Goal: Information Seeking & Learning: Learn about a topic

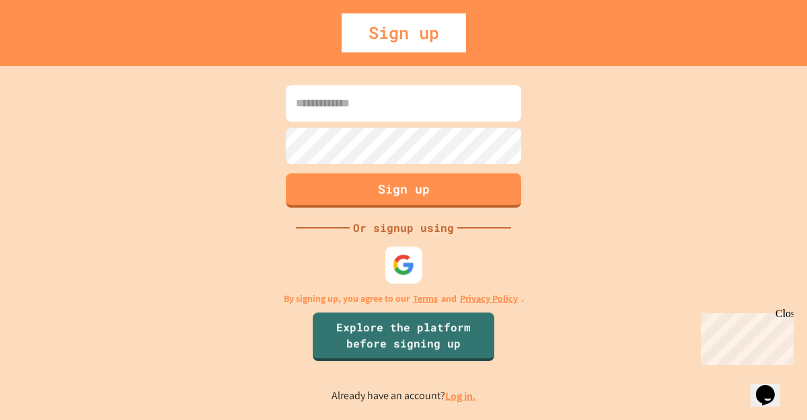
click at [401, 265] on img at bounding box center [404, 264] width 22 height 22
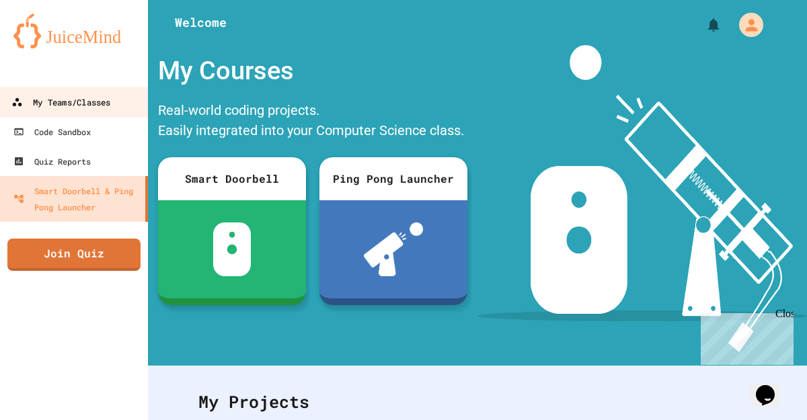
click at [93, 104] on div "My Teams/Classes" at bounding box center [60, 102] width 99 height 17
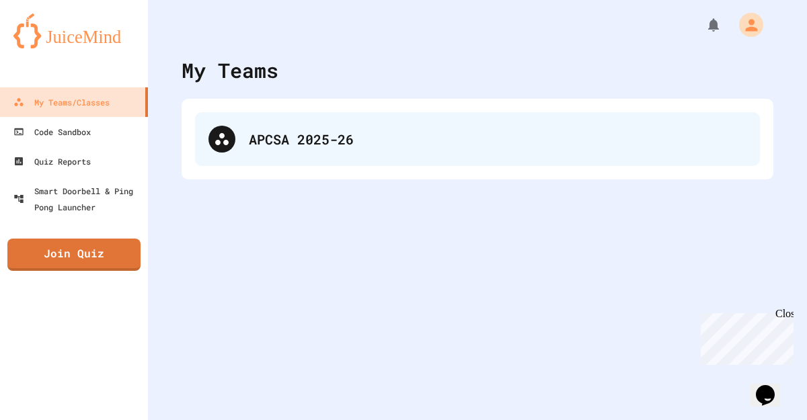
click at [261, 142] on div "APCSA 2025-26" at bounding box center [497, 139] width 497 height 20
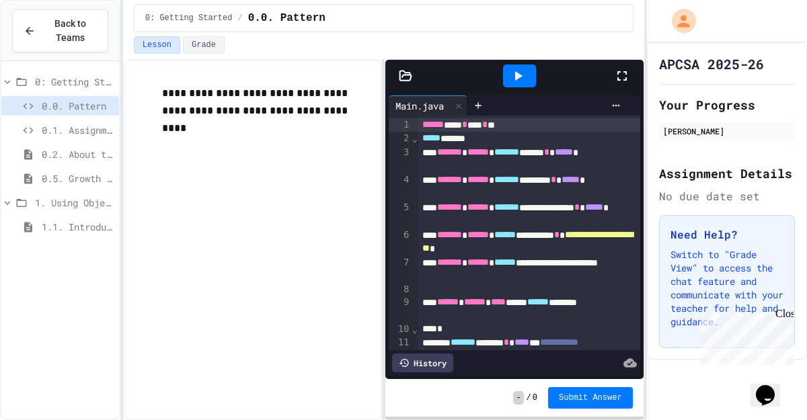
click at [83, 228] on span "1.1. Introduction to Algorithms, Programming, and Compilers" at bounding box center [78, 227] width 72 height 14
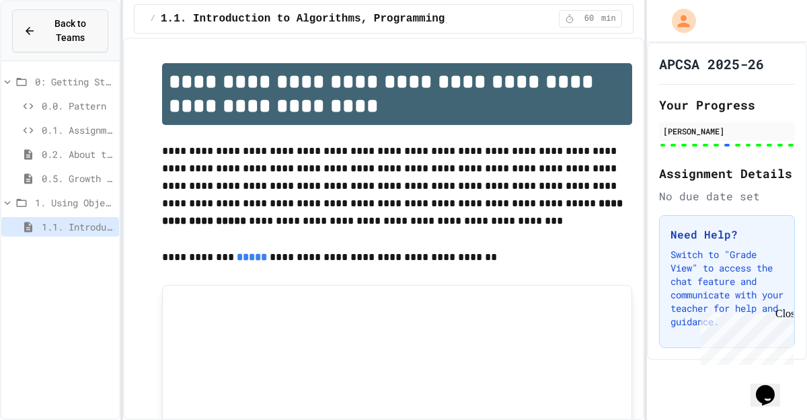
click at [30, 34] on icon at bounding box center [30, 31] width 12 height 12
